Goal: Unclear

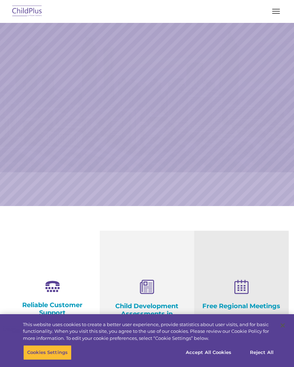
select select "MEDIUM"
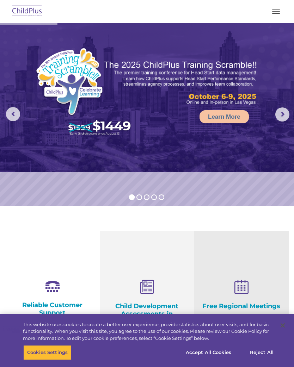
click at [275, 10] on button "button" at bounding box center [275, 11] width 15 height 11
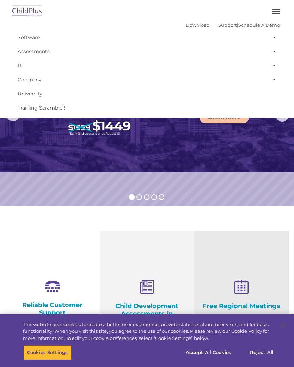
click at [276, 8] on button "button" at bounding box center [275, 11] width 15 height 11
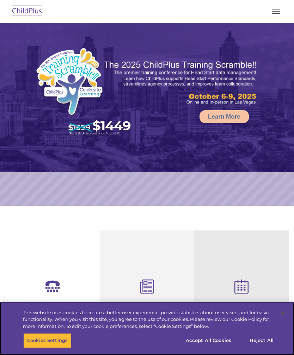
select select "MEDIUM"
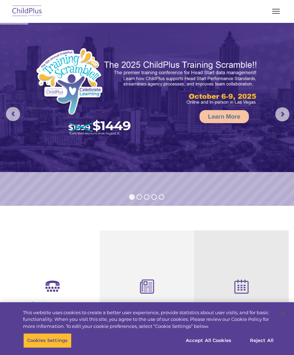
click at [276, 8] on button "button" at bounding box center [275, 11] width 15 height 11
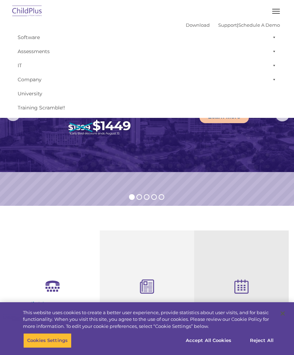
click at [29, 10] on img at bounding box center [27, 11] width 33 height 17
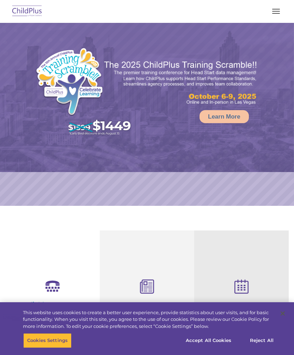
select select "MEDIUM"
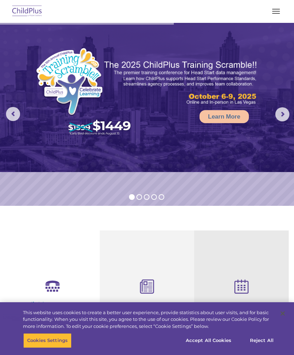
click at [275, 13] on span "button" at bounding box center [276, 13] width 8 height 1
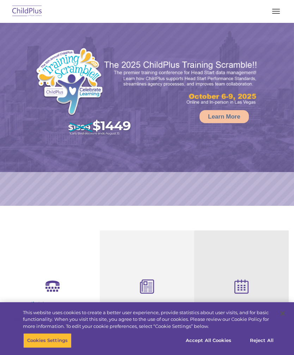
select select "MEDIUM"
